Goal: Information Seeking & Learning: Learn about a topic

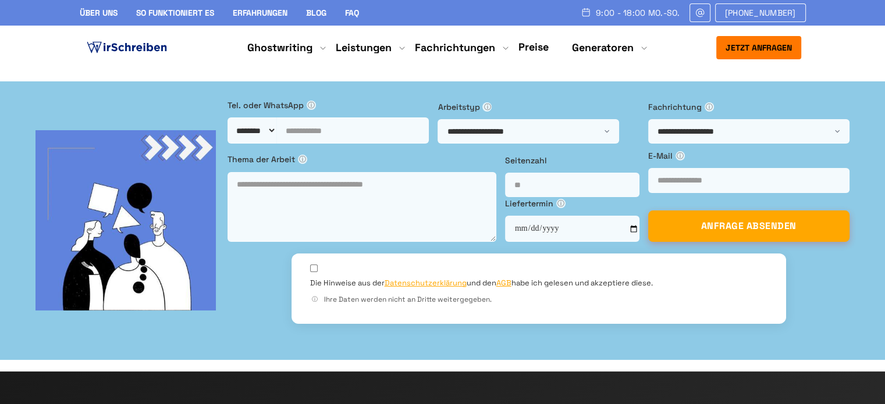
click at [324, 12] on link "Blog" at bounding box center [316, 13] width 20 height 10
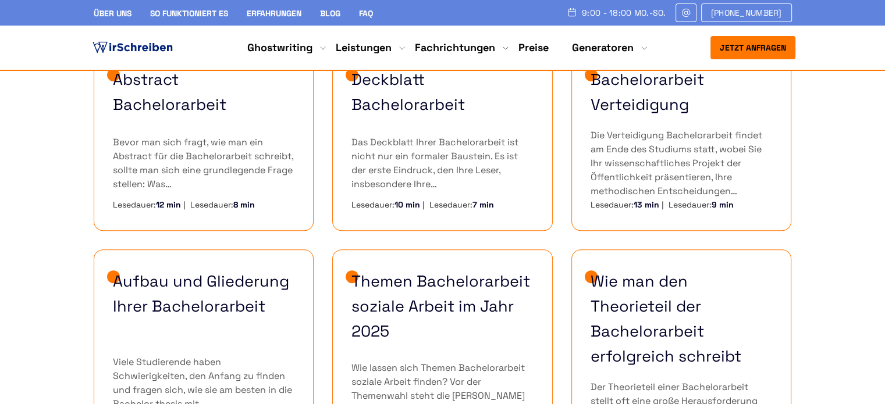
scroll to position [407, 0]
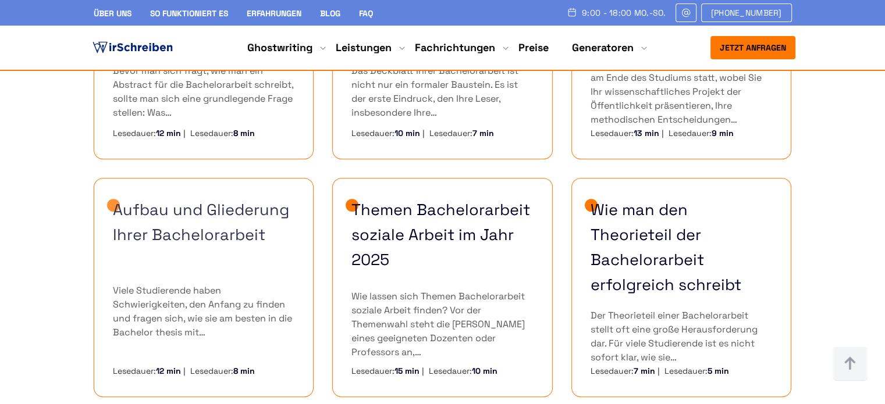
click at [219, 223] on link "Aufbau und Gliederung Ihrer Bachelorarbeit" at bounding box center [204, 222] width 182 height 50
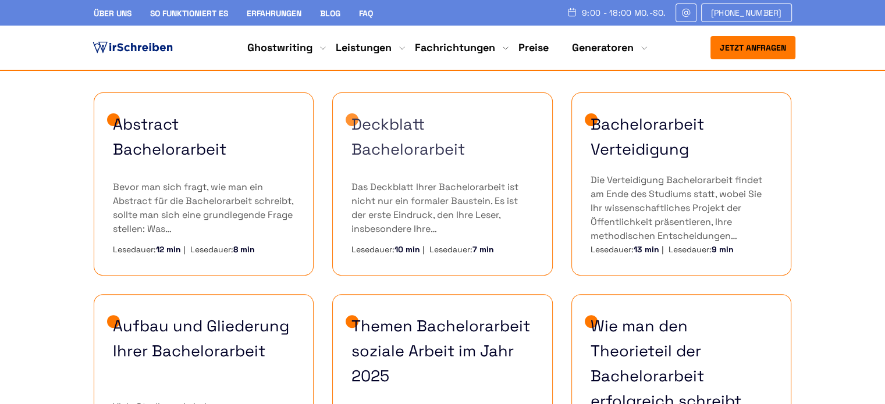
click at [400, 143] on link "Deckblatt Bachelorarbeit" at bounding box center [442, 137] width 182 height 50
